Goal: Information Seeking & Learning: Learn about a topic

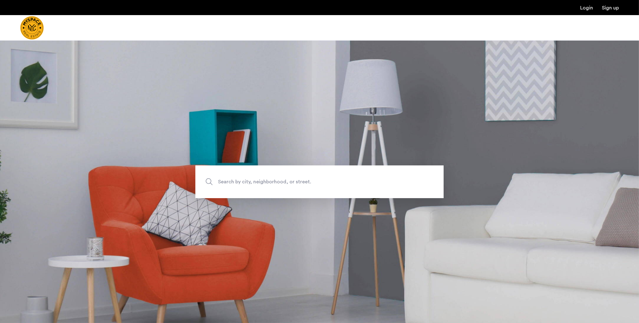
click at [263, 182] on span "Search by city, neighborhood, or street." at bounding box center [305, 181] width 174 height 8
click at [263, 182] on input "Search by city, neighborhood, or street." at bounding box center [319, 181] width 248 height 33
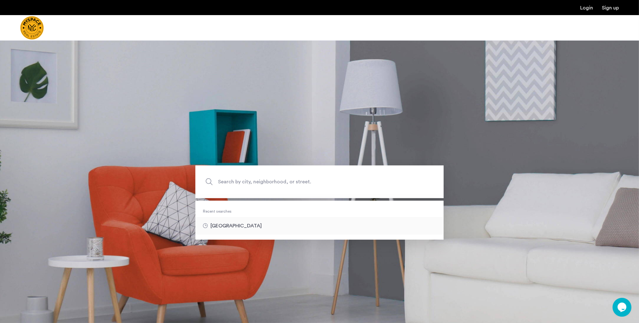
type input "**********"
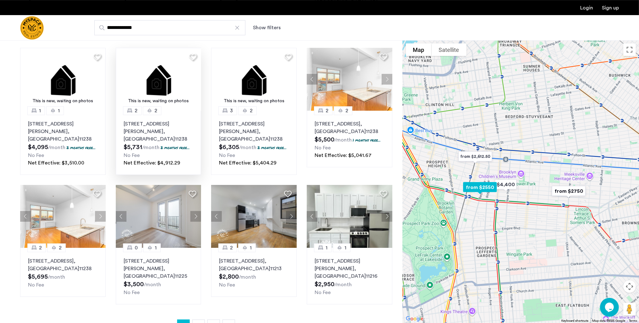
scroll to position [265, 0]
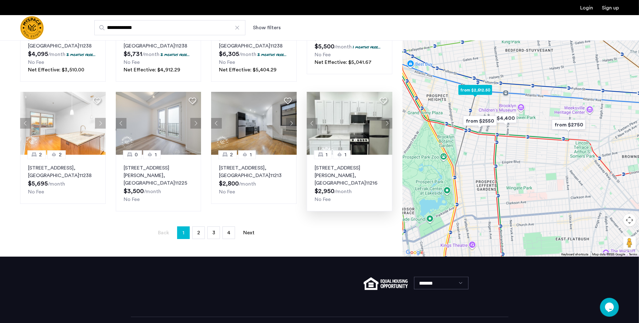
click at [344, 164] on p "24 Rogers Ave, Unit 4C, Brooklyn , NY 11216" at bounding box center [349, 175] width 70 height 23
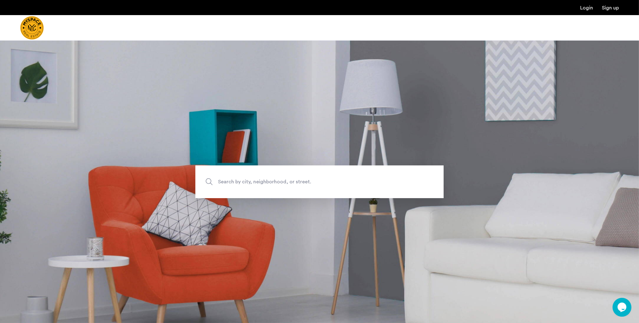
scroll to position [91, 0]
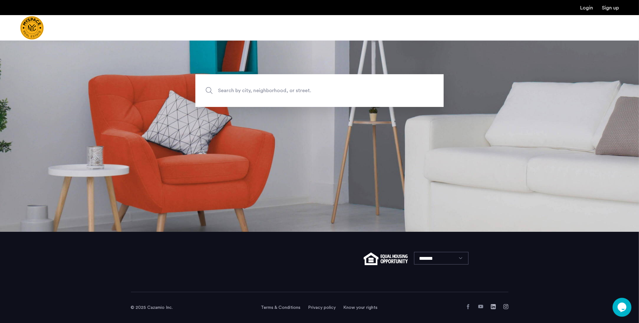
click at [242, 89] on span "Search by city, neighborhood, or street." at bounding box center [305, 90] width 174 height 8
click at [242, 89] on input "Search by city, neighborhood, or street." at bounding box center [319, 90] width 248 height 33
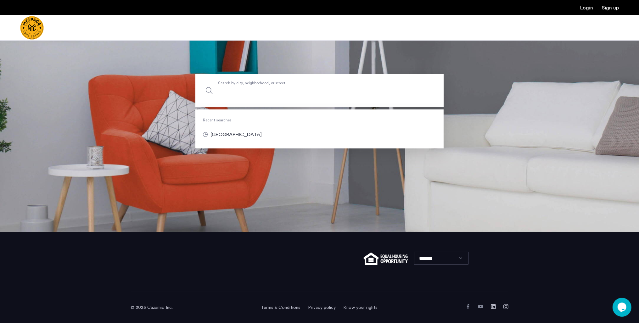
click at [224, 89] on input "Search by city, neighborhood, or street." at bounding box center [319, 90] width 248 height 33
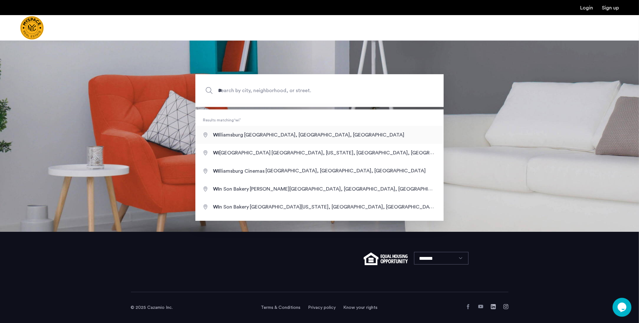
type input "**********"
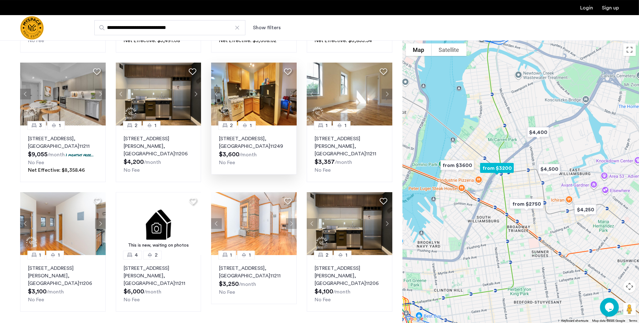
scroll to position [199, 0]
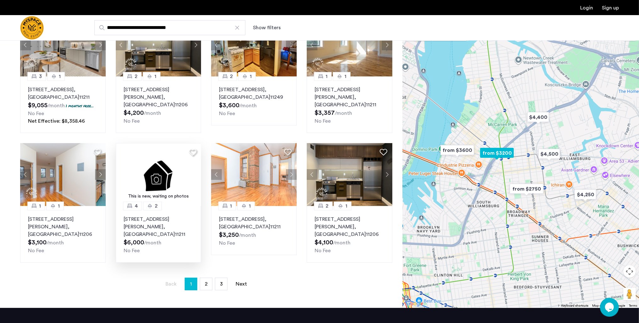
click at [145, 219] on p "140 Richardson Street, Unit 1, Brooklyn , NY 11211" at bounding box center [159, 226] width 70 height 23
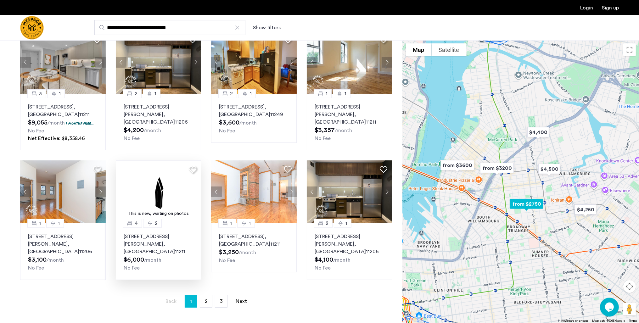
scroll to position [166, 0]
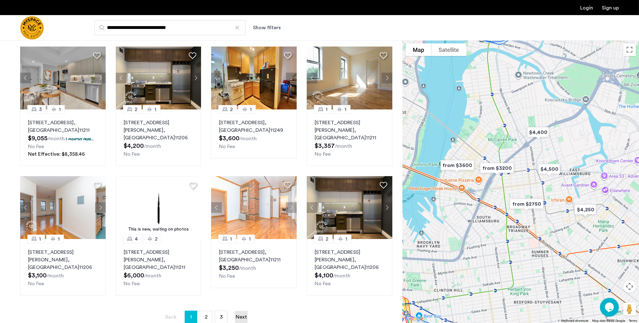
click at [246, 311] on link "Next page" at bounding box center [241, 317] width 13 height 12
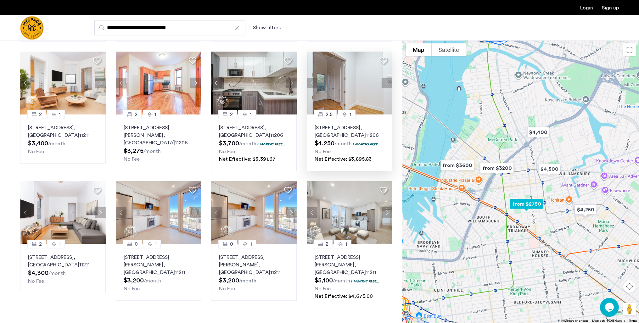
scroll to position [199, 0]
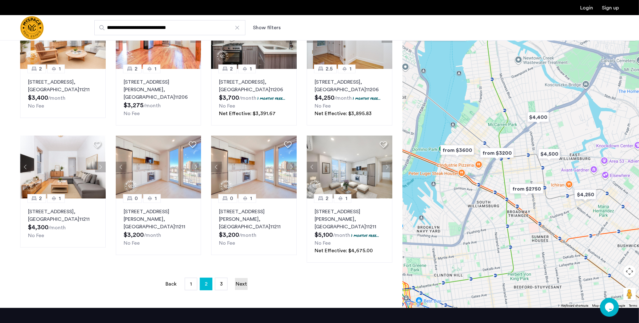
click at [240, 278] on link "Next page" at bounding box center [241, 284] width 13 height 12
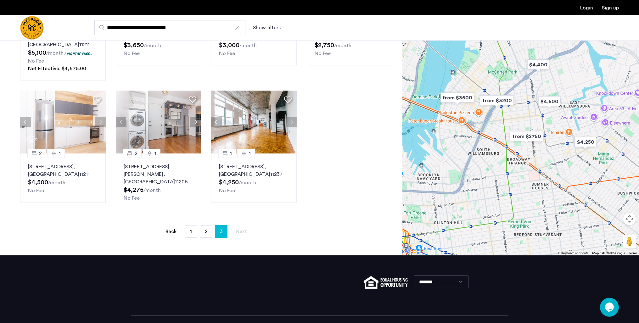
scroll to position [138, 0]
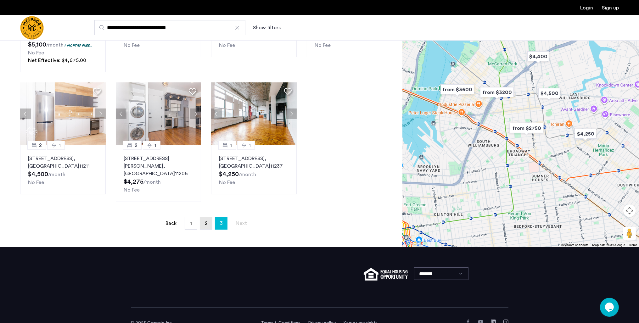
click at [202, 217] on link "page 2" at bounding box center [206, 223] width 12 height 12
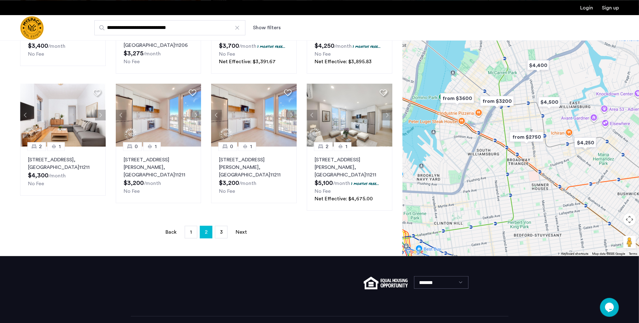
scroll to position [265, 0]
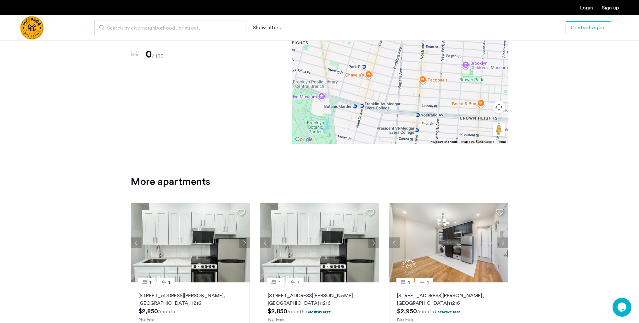
scroll to position [689, 0]
